Goal: Download file/media

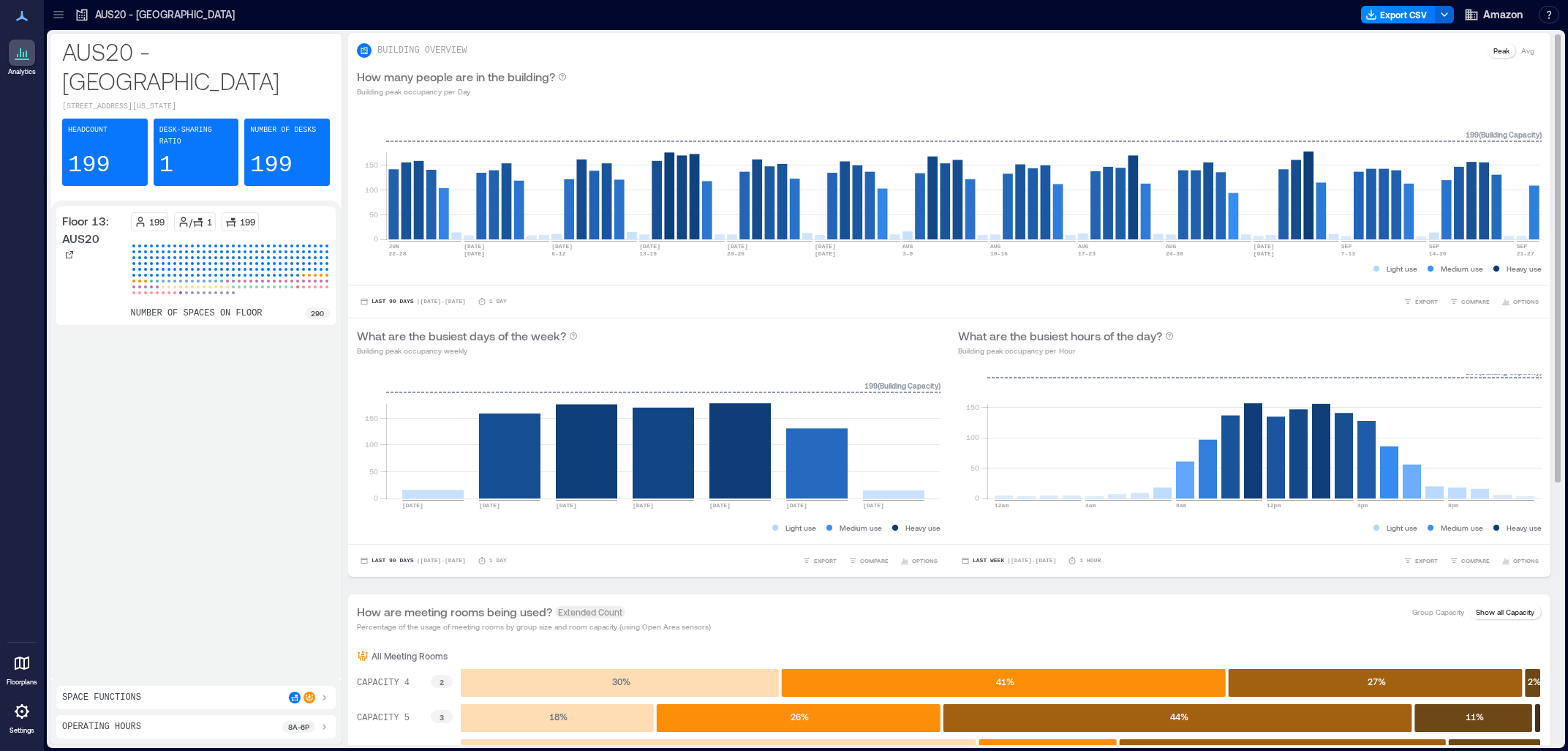
click at [1251, 330] on div "What are the busiest hours of the day? Building peak occupancy per Hour" at bounding box center [1249, 341] width 583 height 29
click at [63, 15] on icon at bounding box center [58, 15] width 15 height 15
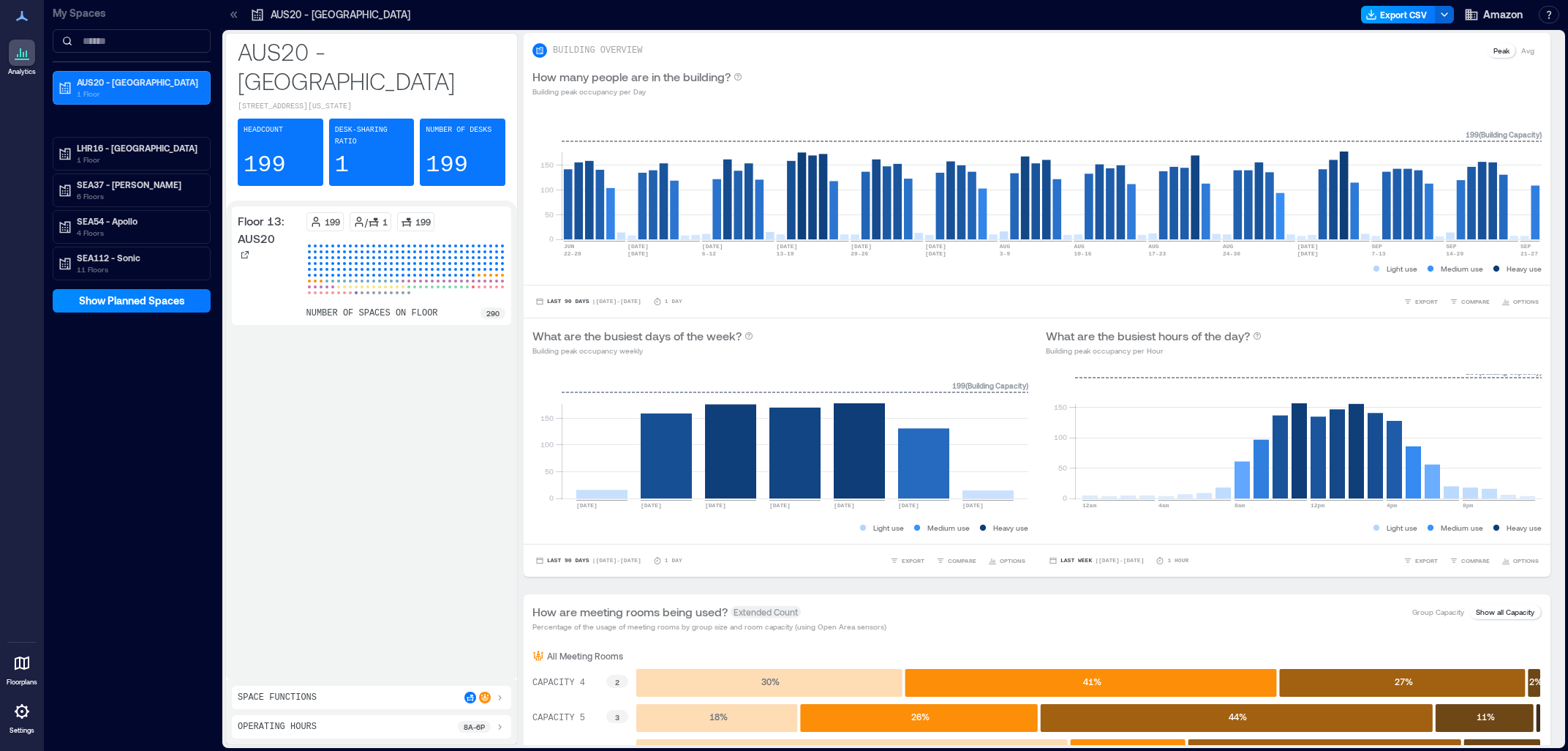
click at [1393, 14] on button "Export CSV" at bounding box center [1399, 14] width 75 height 17
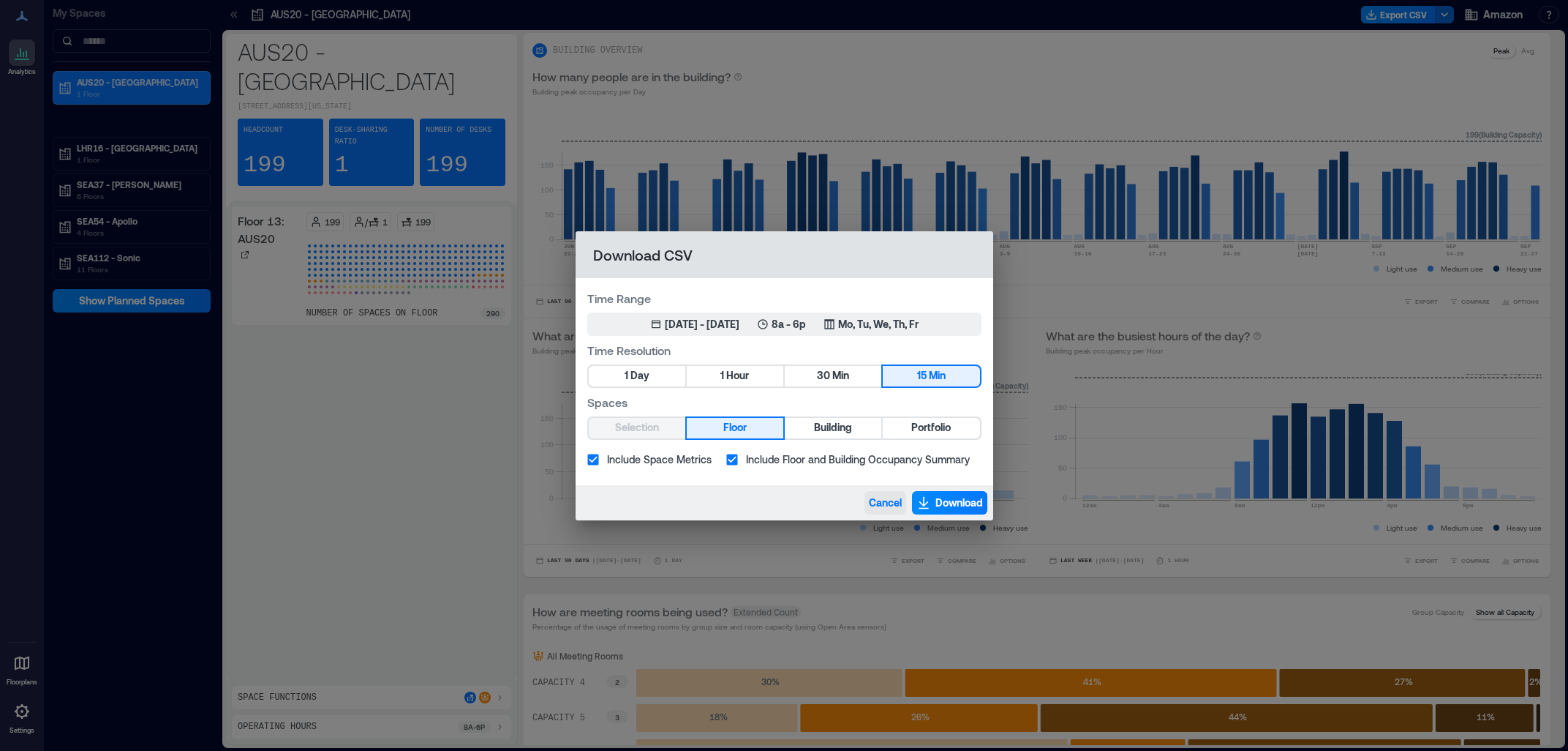
click at [874, 504] on span "Cancel" at bounding box center [885, 502] width 33 height 15
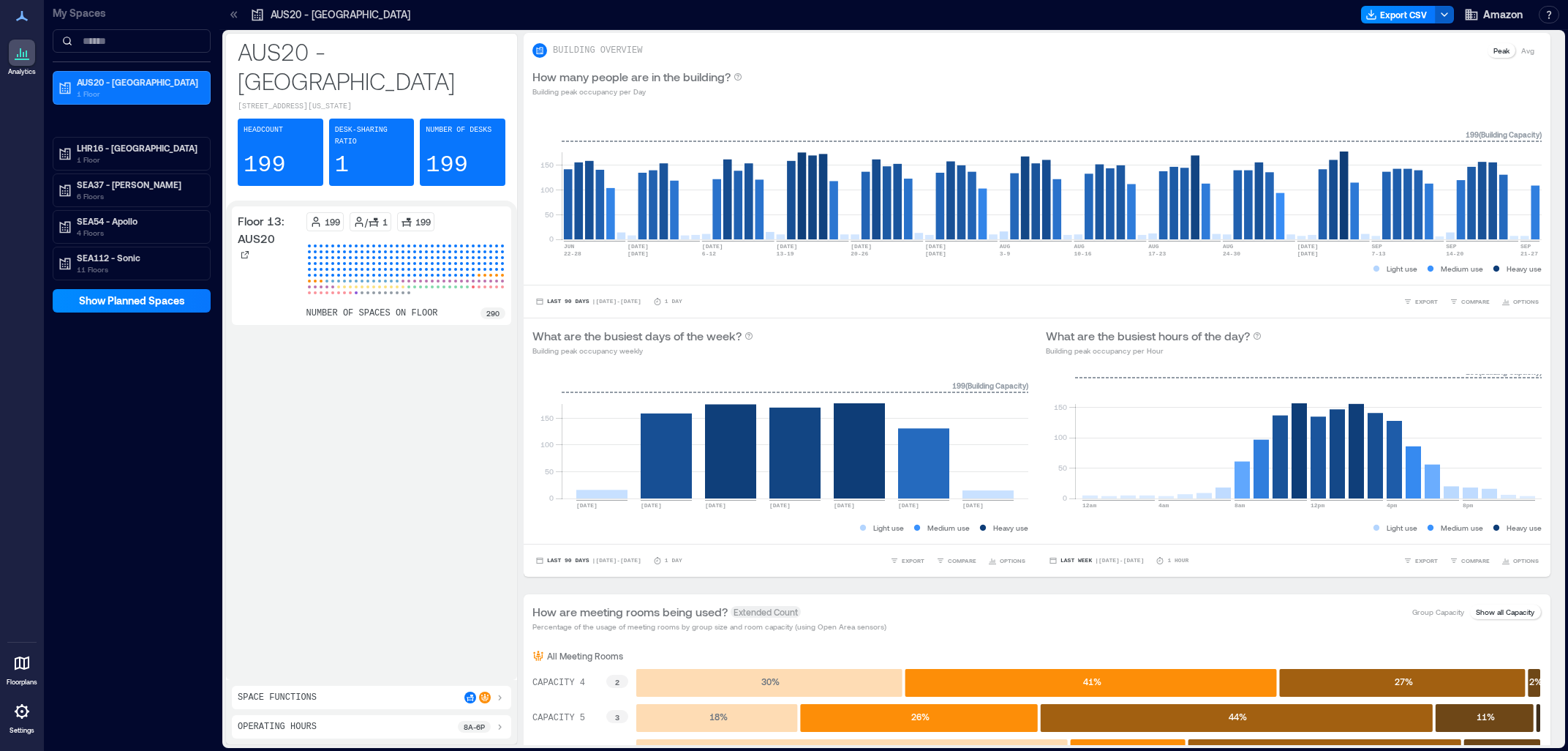
click at [1448, 16] on icon "button" at bounding box center [1444, 15] width 12 height 12
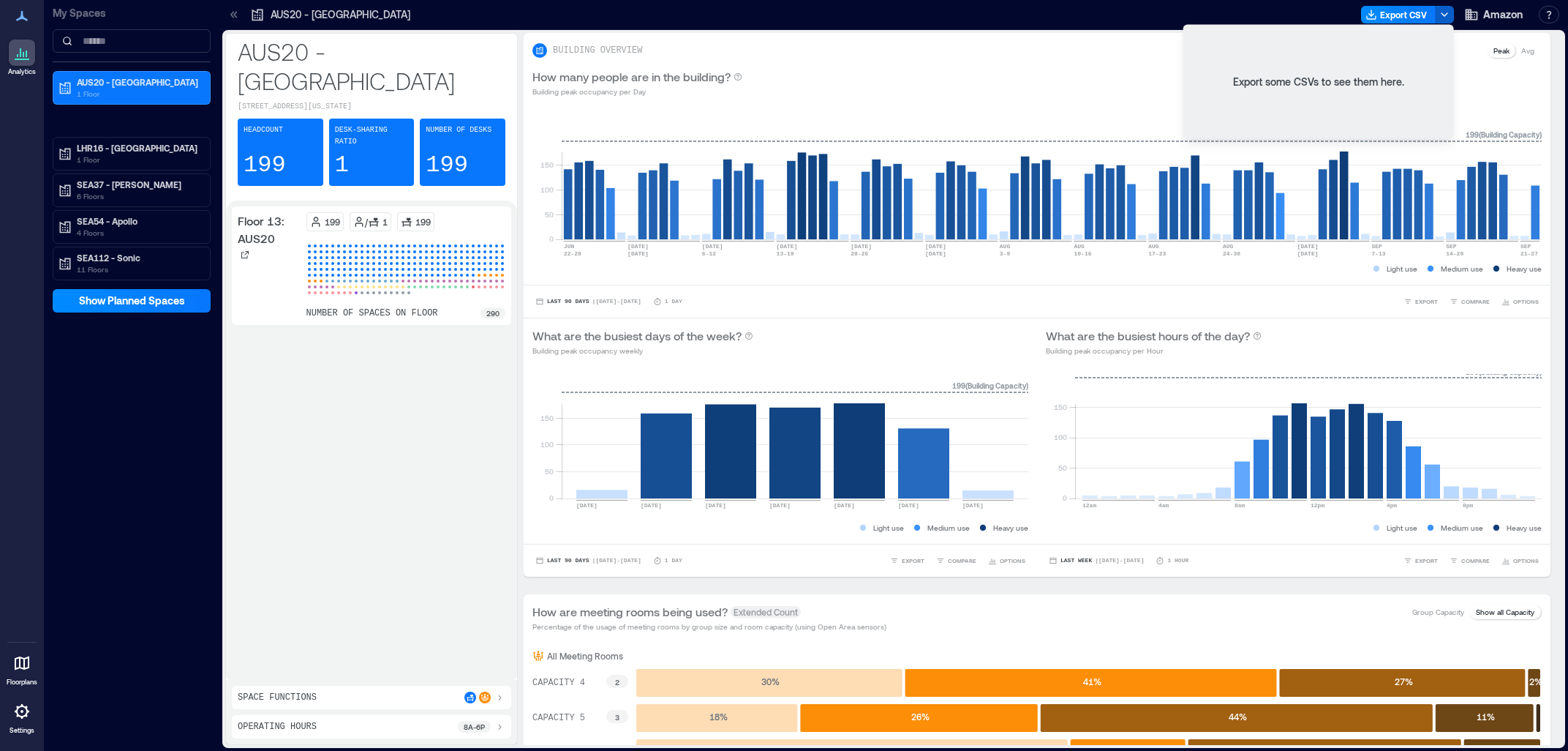
click at [1448, 16] on icon "button" at bounding box center [1444, 15] width 12 height 12
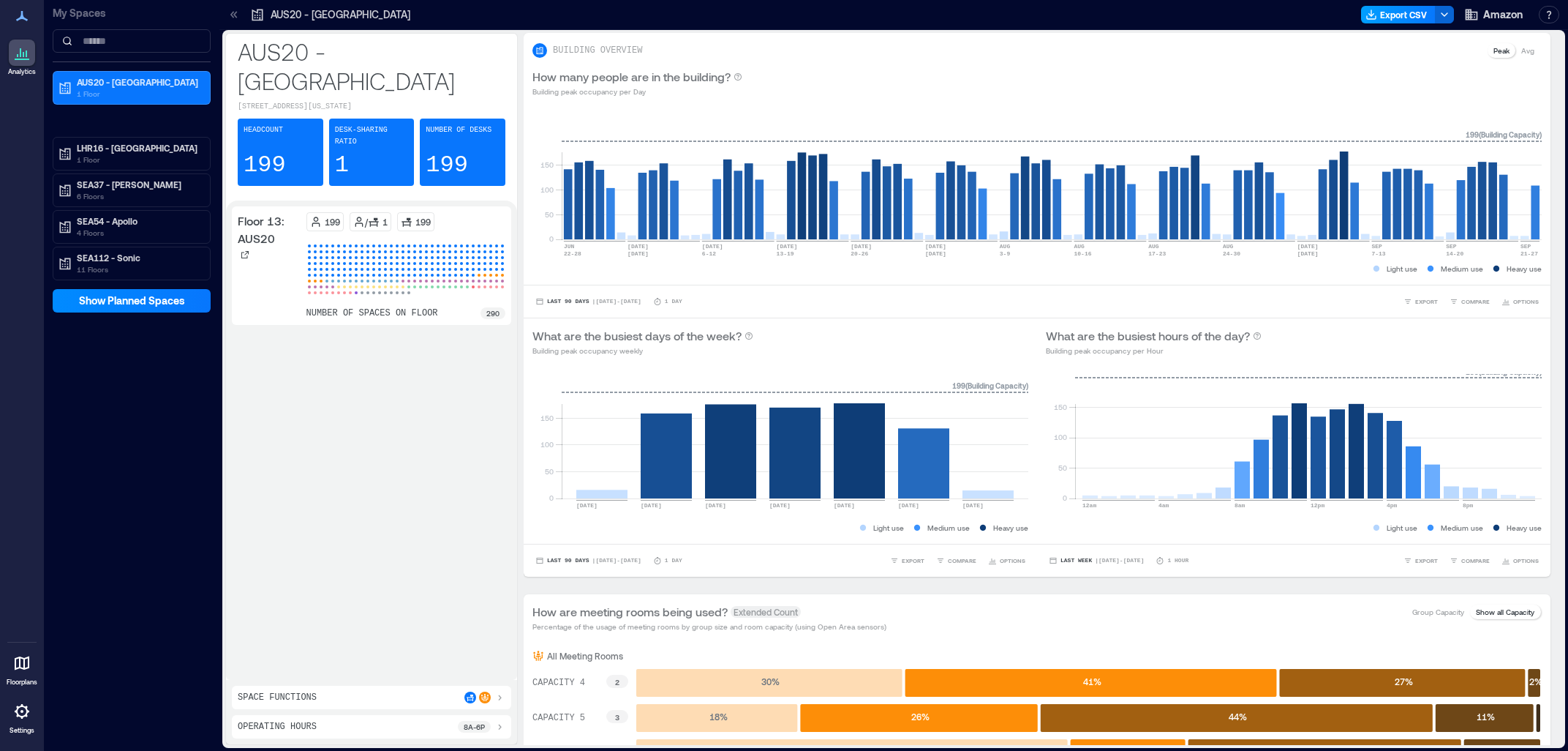
click at [1402, 16] on button "Export CSV" at bounding box center [1399, 14] width 75 height 17
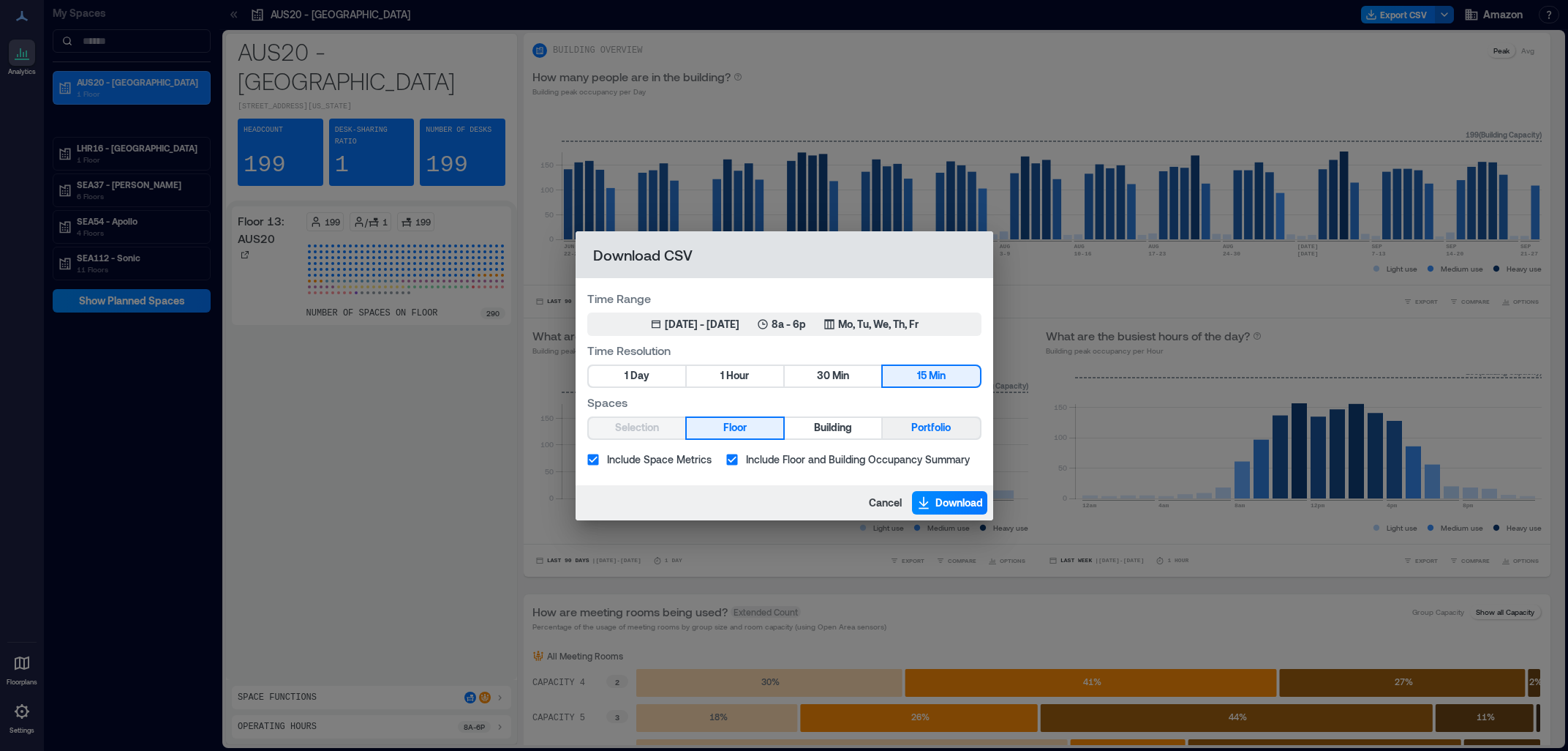
click at [919, 422] on span "Portfolio" at bounding box center [930, 428] width 39 height 18
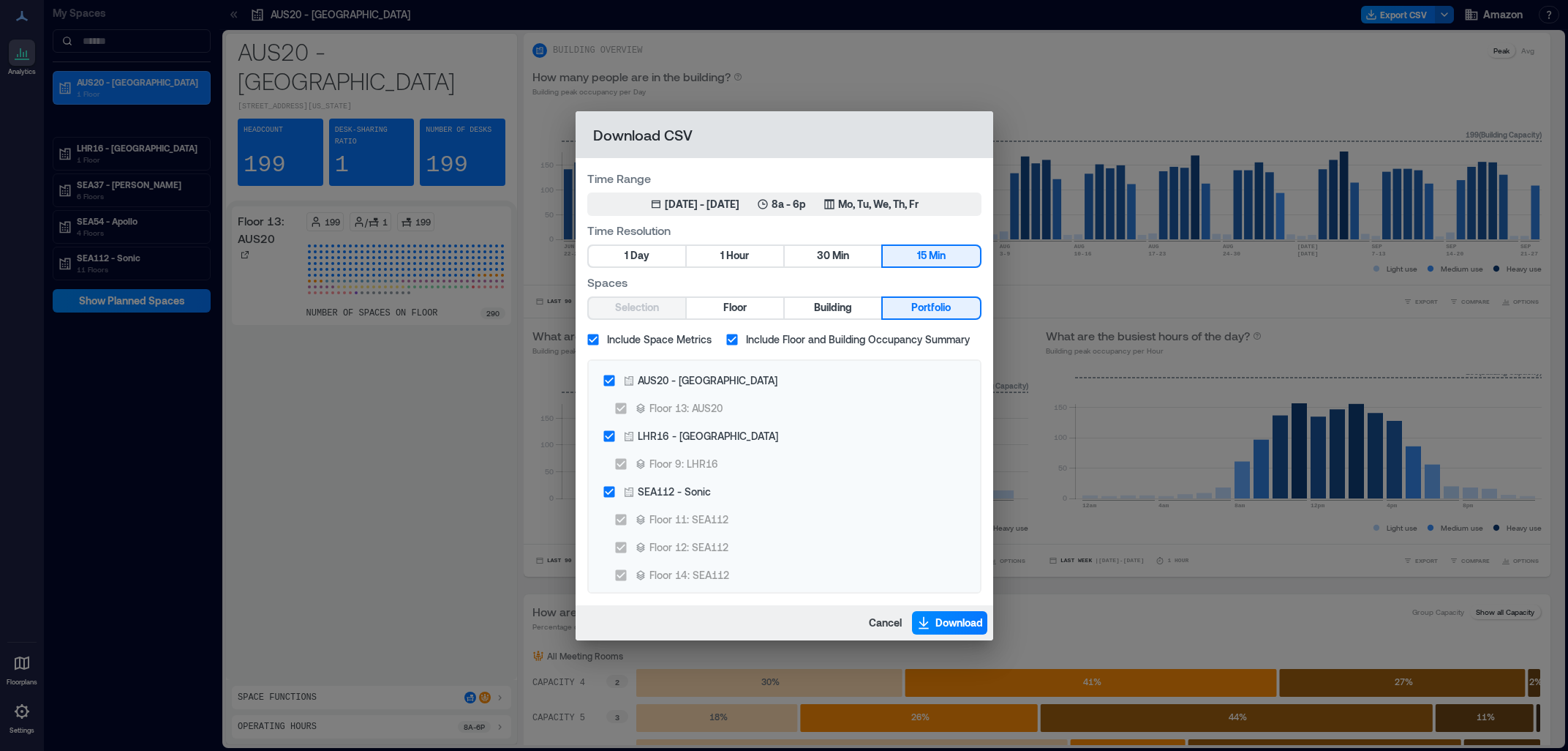
scroll to position [558, 0]
click at [824, 252] on span "30" at bounding box center [824, 256] width 13 height 18
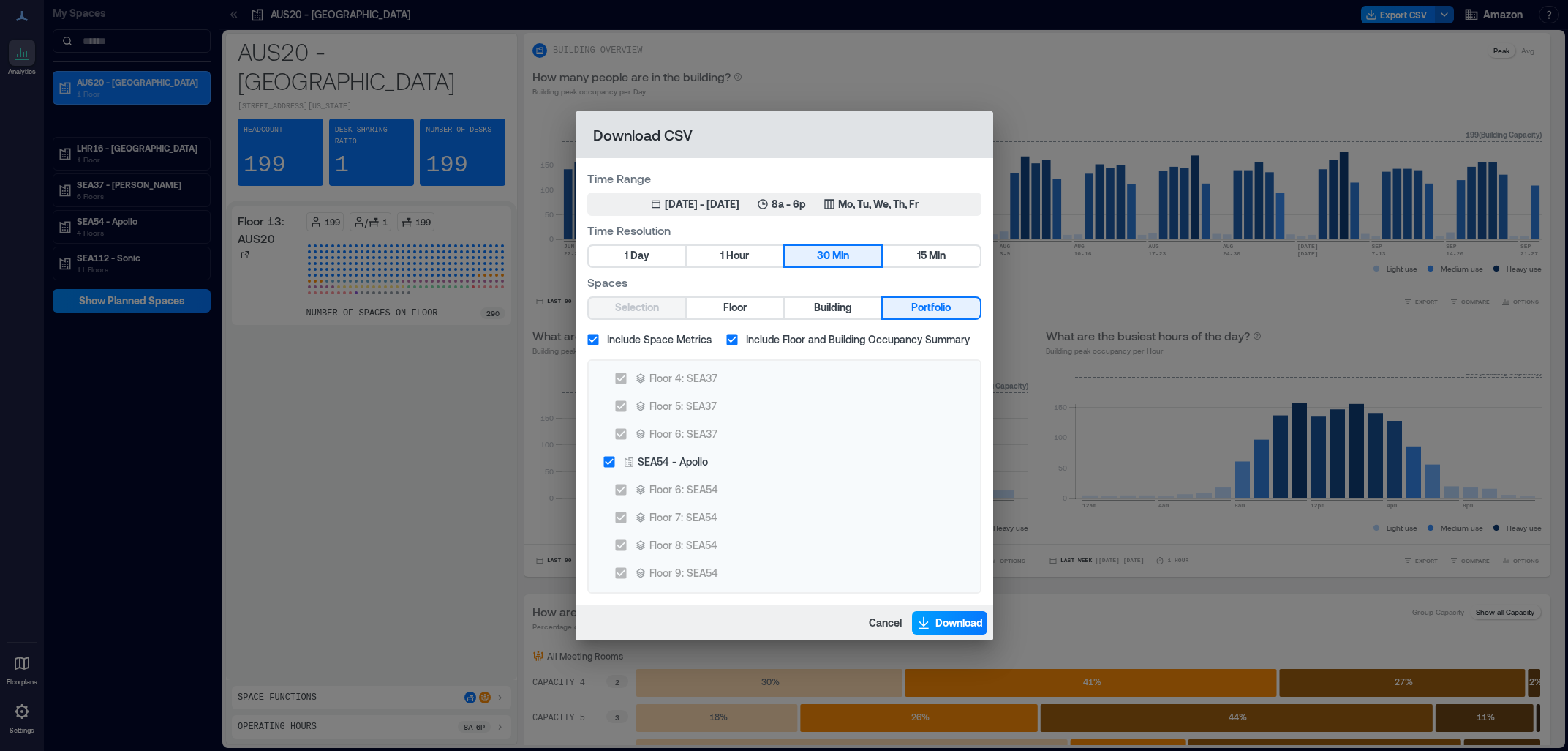
click at [947, 624] on span "Download" at bounding box center [959, 623] width 47 height 15
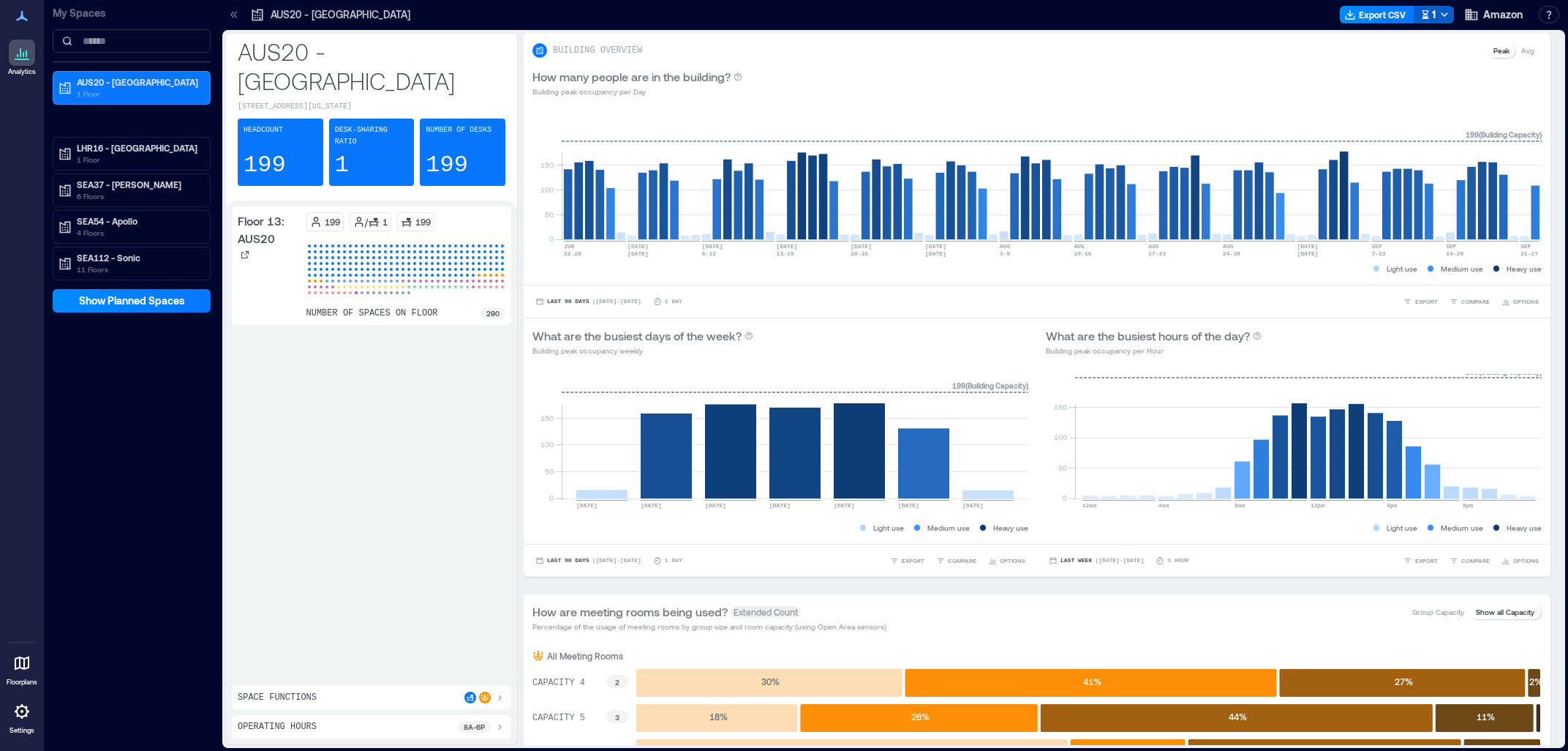
click at [1437, 16] on button "1" at bounding box center [1434, 14] width 40 height 17
